Goal: Task Accomplishment & Management: Use online tool/utility

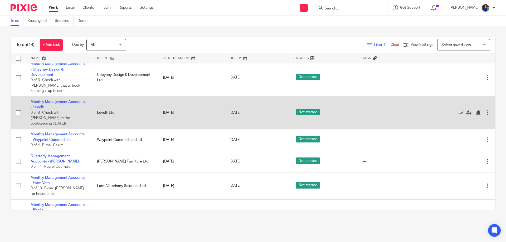
scroll to position [105, 0]
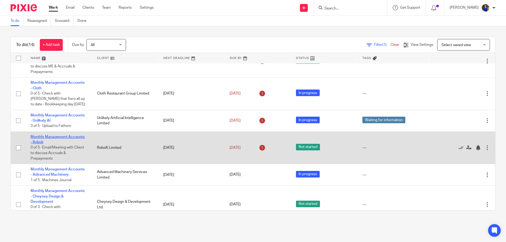
click at [49, 135] on link "Monthly Management Accounts - Robok" at bounding box center [58, 139] width 54 height 9
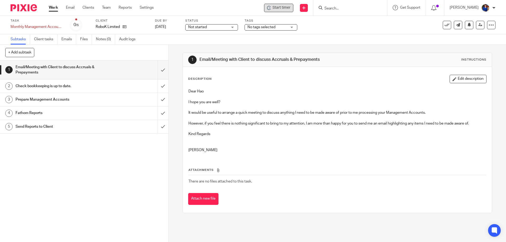
click at [280, 8] on span "Start timer" at bounding box center [281, 8] width 18 height 6
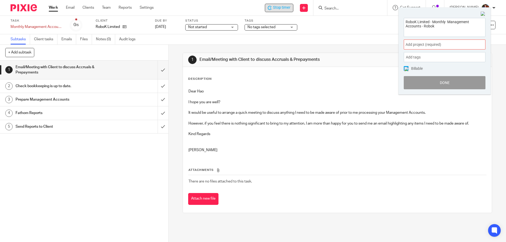
click at [423, 45] on span "Add project (required) :" at bounding box center [438, 45] width 66 height 6
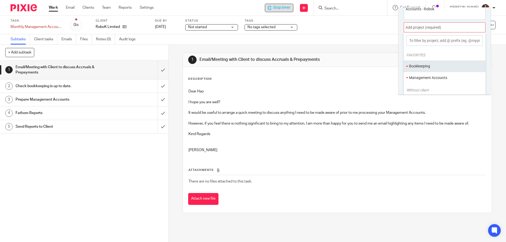
scroll to position [26, 0]
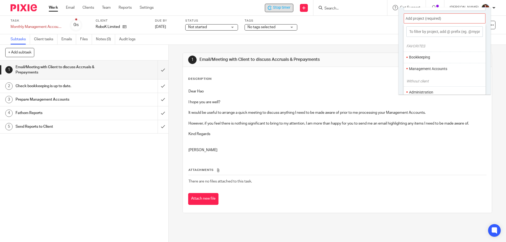
drag, startPoint x: 426, startPoint y: 66, endPoint x: 417, endPoint y: 68, distance: 9.4
click at [426, 67] on li "Management Accounts" at bounding box center [443, 69] width 69 height 6
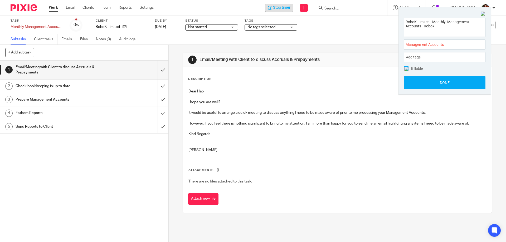
click at [407, 68] on img at bounding box center [406, 69] width 4 height 4
click at [418, 84] on button "Done" at bounding box center [444, 82] width 82 height 13
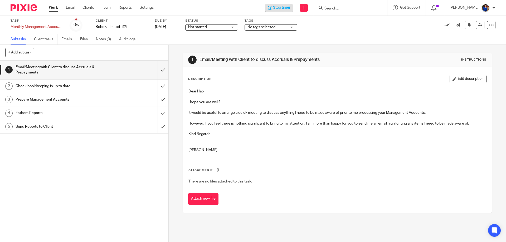
click at [280, 10] on span "Stop timer" at bounding box center [281, 8] width 17 height 6
click at [48, 6] on div "Work Email Clients Team Reports Settings Work Email Clients Team Reports Settin…" at bounding box center [102, 8] width 118 height 16
click at [53, 8] on link "Work" at bounding box center [53, 7] width 9 height 5
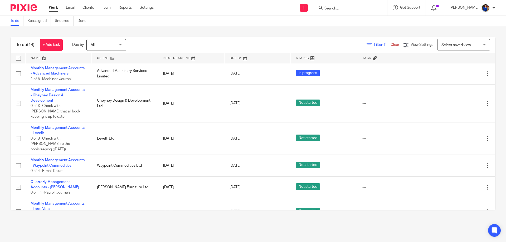
scroll to position [232, 0]
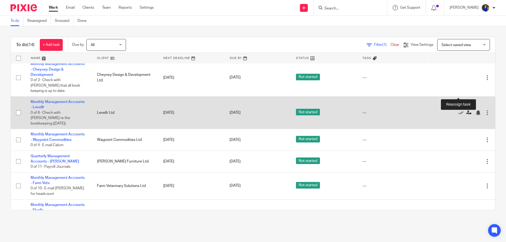
click at [466, 110] on icon at bounding box center [468, 112] width 5 height 5
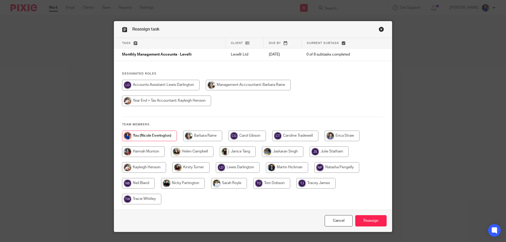
click at [210, 90] on input "radio" at bounding box center [248, 85] width 85 height 11
radio input "true"
click at [371, 222] on input "Reassign" at bounding box center [370, 220] width 31 height 11
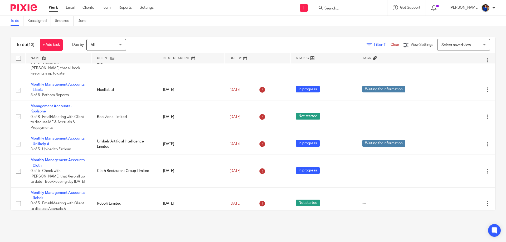
scroll to position [47, 0]
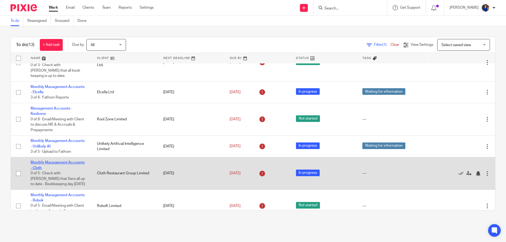
click at [72, 161] on link "Monthly Management Accounts - Cloth" at bounding box center [58, 165] width 54 height 9
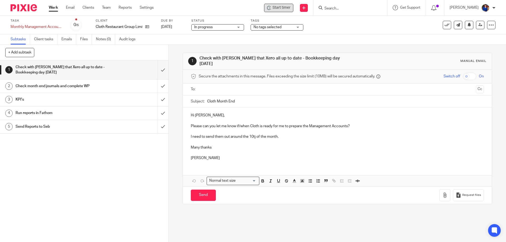
click at [278, 6] on span "Start timer" at bounding box center [281, 8] width 18 height 6
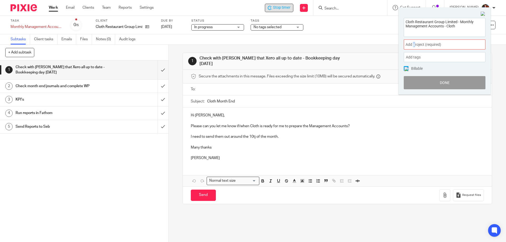
click at [414, 43] on span "Add project (required) :" at bounding box center [438, 45] width 66 height 6
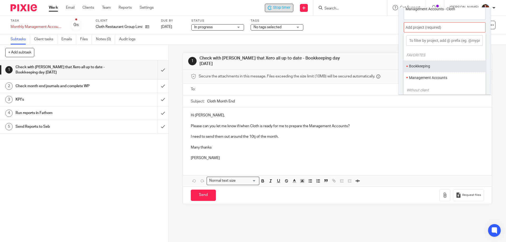
scroll to position [26, 0]
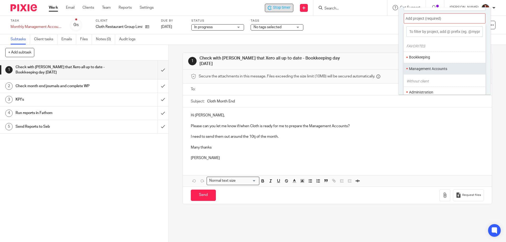
click at [420, 69] on li "Management Accounts" at bounding box center [443, 69] width 69 height 6
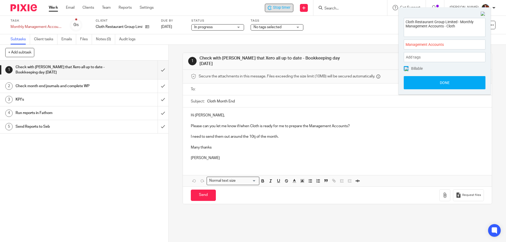
scroll to position [0, 0]
click at [403, 68] on span at bounding box center [405, 68] width 5 height 5
click at [413, 82] on button "Done" at bounding box center [444, 82] width 82 height 13
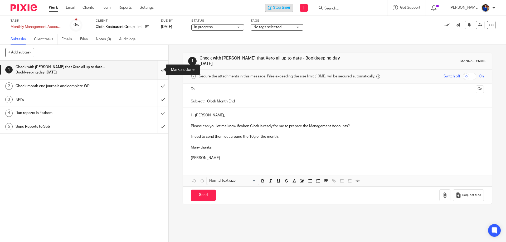
click at [161, 69] on input "submit" at bounding box center [84, 70] width 168 height 19
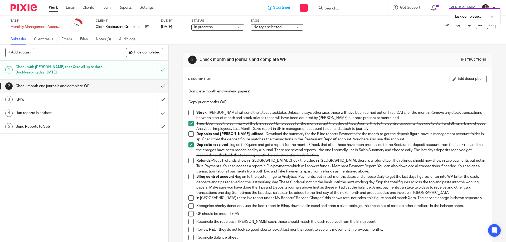
click at [190, 134] on span at bounding box center [190, 133] width 5 height 5
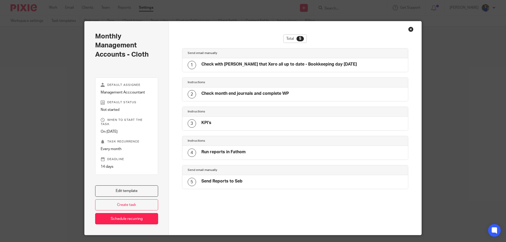
click at [408, 29] on div "Close this dialog window" at bounding box center [410, 29] width 5 height 5
click at [410, 28] on div "Close this dialog window" at bounding box center [410, 29] width 5 height 5
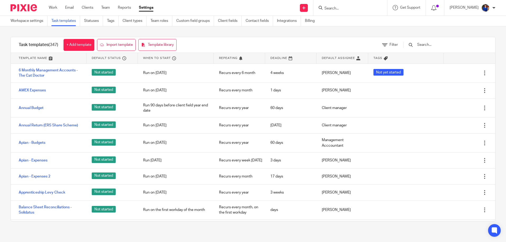
click at [333, 8] on input "Search" at bounding box center [347, 8] width 47 height 5
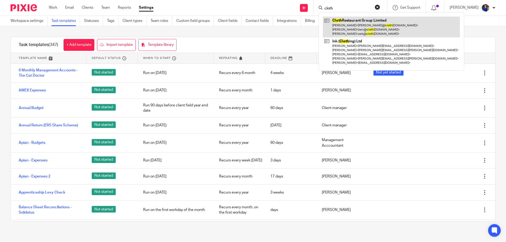
type input "cloth"
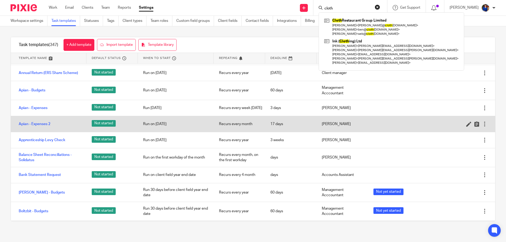
scroll to position [53, 0]
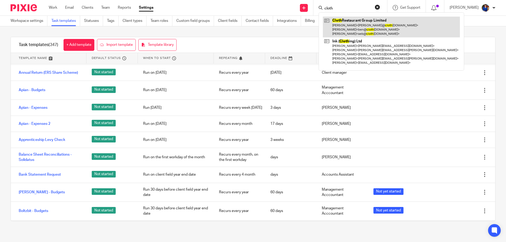
click at [347, 25] on link at bounding box center [391, 27] width 137 height 21
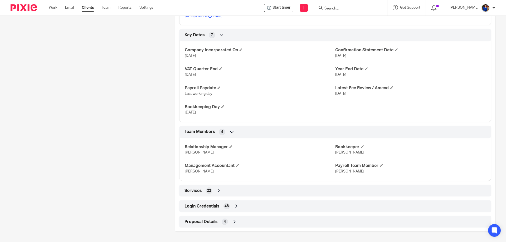
scroll to position [314, 0]
click at [215, 206] on span "Login Credentials" at bounding box center [201, 206] width 35 height 6
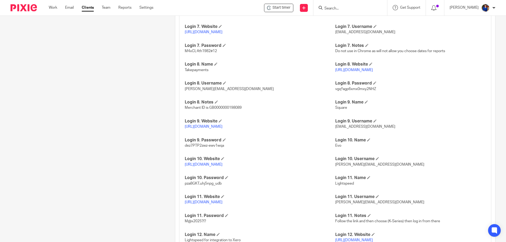
scroll to position [779, 0]
